Goal: Task Accomplishment & Management: Manage account settings

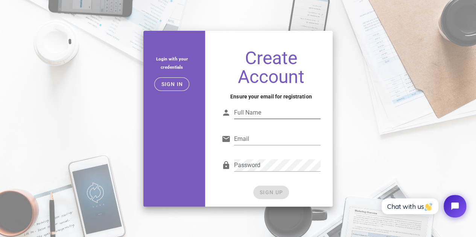
click at [257, 115] on input "Full Name" at bounding box center [277, 113] width 87 height 12
type input "[PERSON_NAME]"
click at [260, 138] on input "Email" at bounding box center [277, 139] width 87 height 12
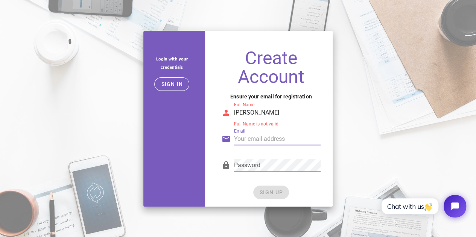
type input "[EMAIL_ADDRESS][DOMAIN_NAME]"
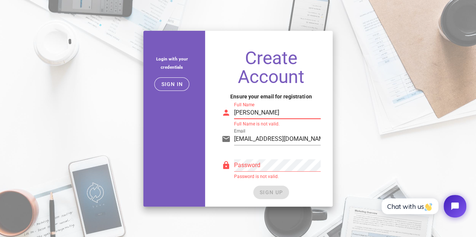
click at [256, 114] on input "[PERSON_NAME]" at bounding box center [277, 113] width 87 height 12
type input "j"
type input "J"
drag, startPoint x: 318, startPoint y: 141, endPoint x: 140, endPoint y: 142, distance: 178.0
click at [140, 142] on div "Login with your credentials Sign in Create Account Ensure your email for regist…" at bounding box center [238, 118] width 198 height 185
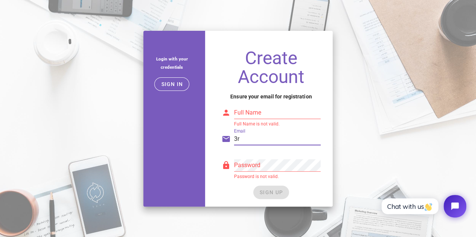
type input "[EMAIL_ADDRESS][DOMAIN_NAME]"
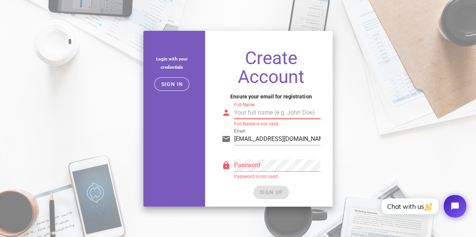
click at [265, 116] on input "Full Name" at bounding box center [277, 113] width 87 height 12
type input "third floor"
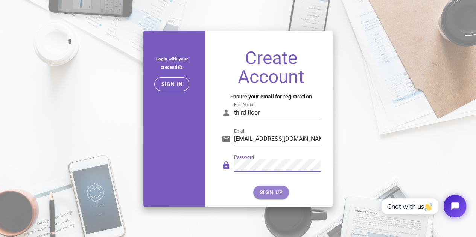
click at [268, 187] on button "SIGN UP" at bounding box center [271, 193] width 36 height 14
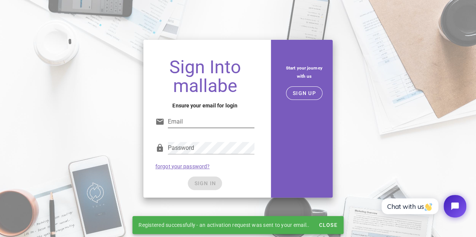
click at [215, 121] on input "Email" at bounding box center [211, 122] width 87 height 12
type input "3rdfloormtc@gmail.com"
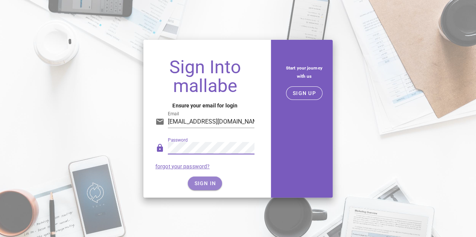
click at [205, 181] on span "SIGN IN" at bounding box center [205, 184] width 22 height 6
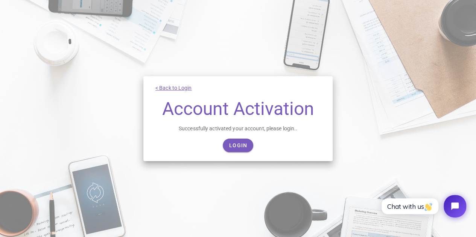
click at [226, 112] on h1 "Account Activation" at bounding box center [237, 109] width 165 height 19
click at [257, 6] on div "< Back to Login Account Activation Successfully activated your account, please …" at bounding box center [238, 118] width 476 height 237
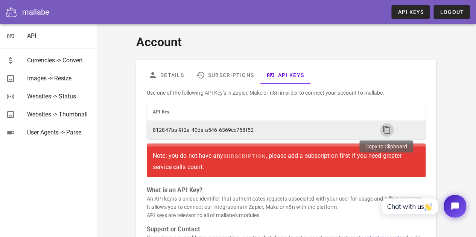
click at [386, 129] on icon "button" at bounding box center [386, 130] width 9 height 9
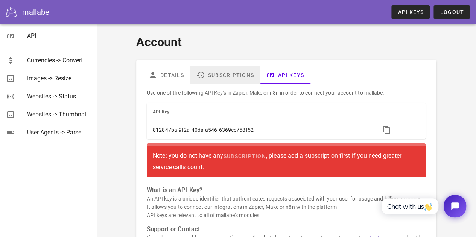
click at [217, 74] on link "Subscriptions" at bounding box center [225, 75] width 70 height 18
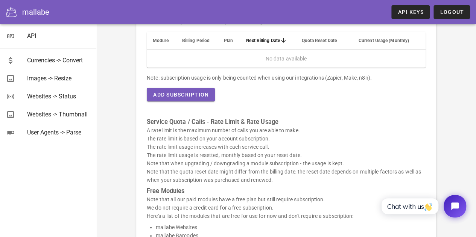
scroll to position [55, 0]
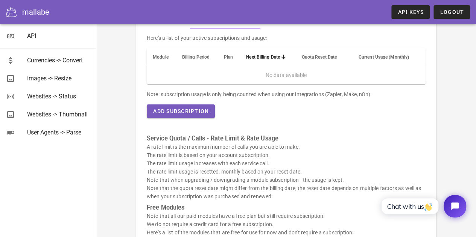
click at [152, 58] on th "Module" at bounding box center [161, 57] width 29 height 18
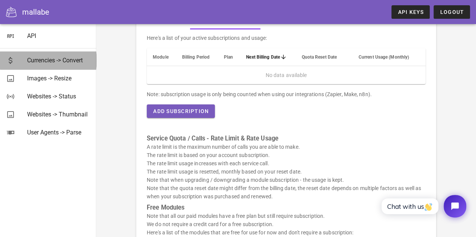
click at [56, 60] on div "Currencies -> Convert" at bounding box center [58, 60] width 63 height 7
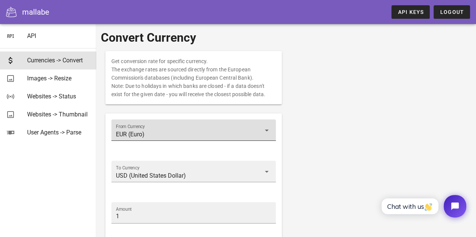
click at [265, 131] on icon at bounding box center [266, 130] width 9 height 9
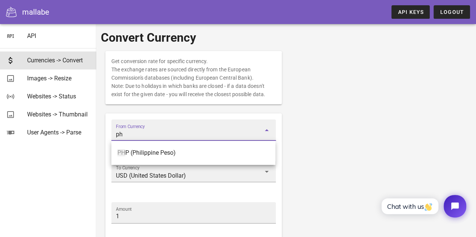
click at [152, 152] on div "PH P (Philippine Peso)" at bounding box center [193, 152] width 152 height 7
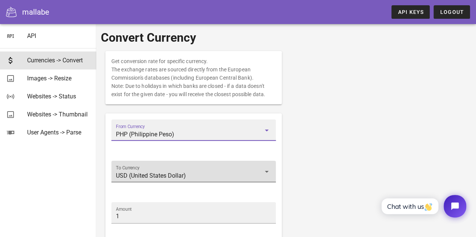
type input "PHP (Philippine Peso)"
click at [191, 176] on input "USD (United States Dollar)" at bounding box center [188, 176] width 145 height 12
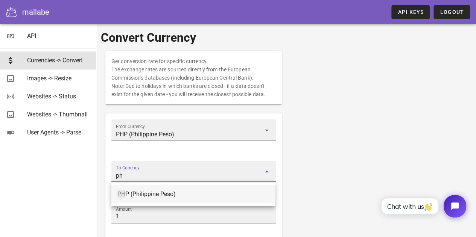
click at [146, 199] on div "PH P (Philippine Peso)" at bounding box center [193, 194] width 152 height 16
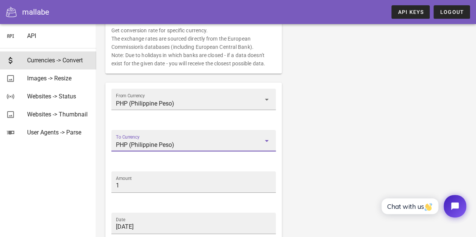
scroll to position [75, 0]
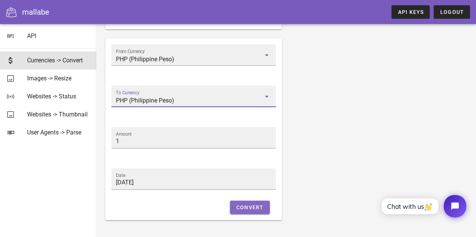
type input "PHP (Philippine Peso)"
click at [253, 208] on span "Convert" at bounding box center [250, 208] width 28 height 6
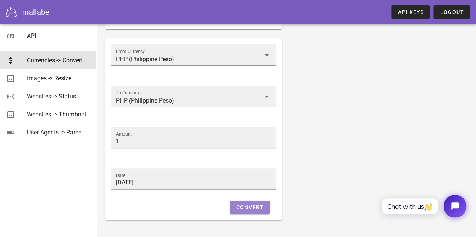
click at [254, 210] on span "Convert" at bounding box center [250, 208] width 28 height 6
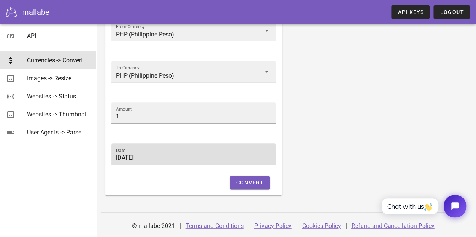
scroll to position [0, 0]
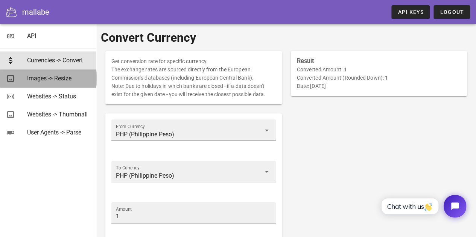
click at [48, 76] on div "Images -> Resize" at bounding box center [58, 78] width 63 height 7
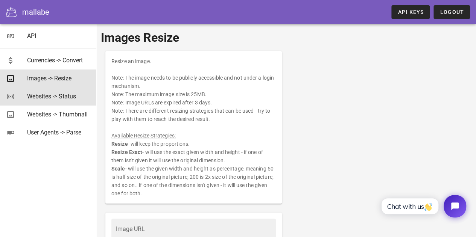
click at [51, 95] on div "Websites -> Status" at bounding box center [58, 96] width 63 height 7
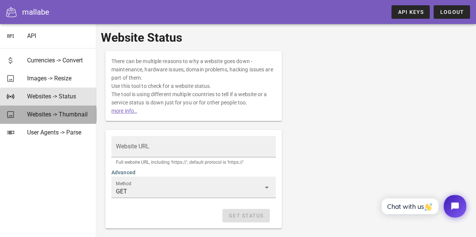
click at [50, 117] on div "Websites -> Thumbnail" at bounding box center [58, 114] width 63 height 7
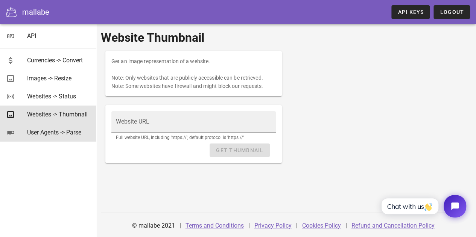
click at [52, 133] on div "User Agents -> Parse" at bounding box center [58, 132] width 63 height 7
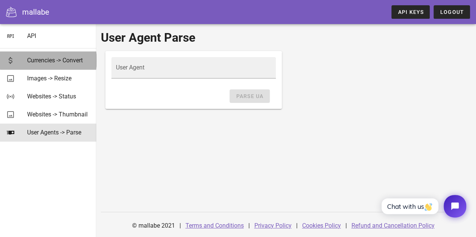
click at [38, 57] on div "Currencies -> Convert" at bounding box center [58, 60] width 63 height 7
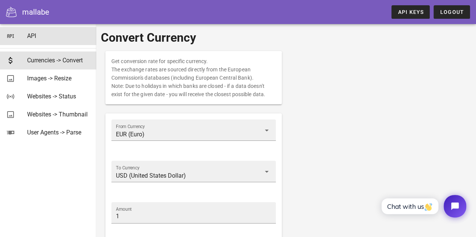
click at [14, 35] on icon at bounding box center [10, 36] width 9 height 9
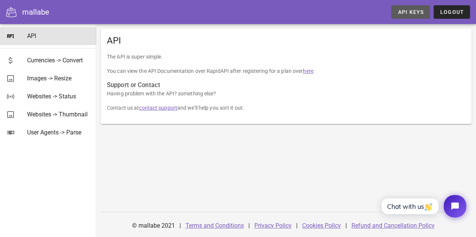
click at [422, 11] on span "API Keys" at bounding box center [410, 12] width 26 height 6
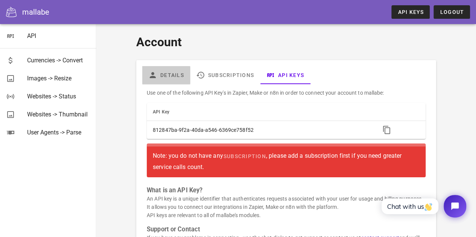
click at [170, 75] on link "Details" at bounding box center [166, 75] width 48 height 18
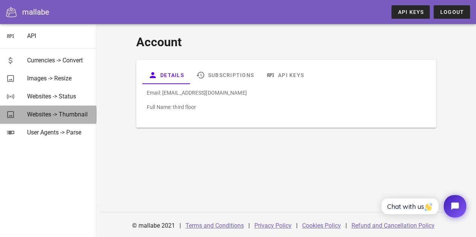
click at [59, 116] on div "Websites -> Thumbnail" at bounding box center [58, 114] width 63 height 7
